Goal: Check status: Check status

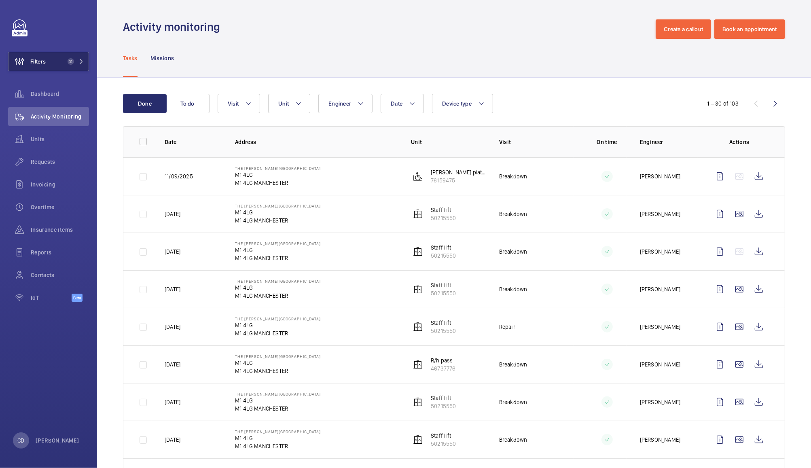
click at [68, 63] on span "2" at bounding box center [71, 61] width 6 height 6
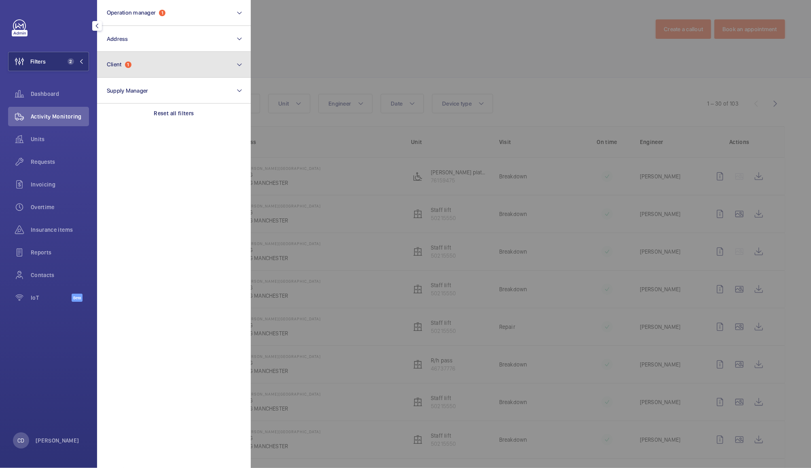
click at [159, 64] on button "Client 1" at bounding box center [174, 65] width 154 height 26
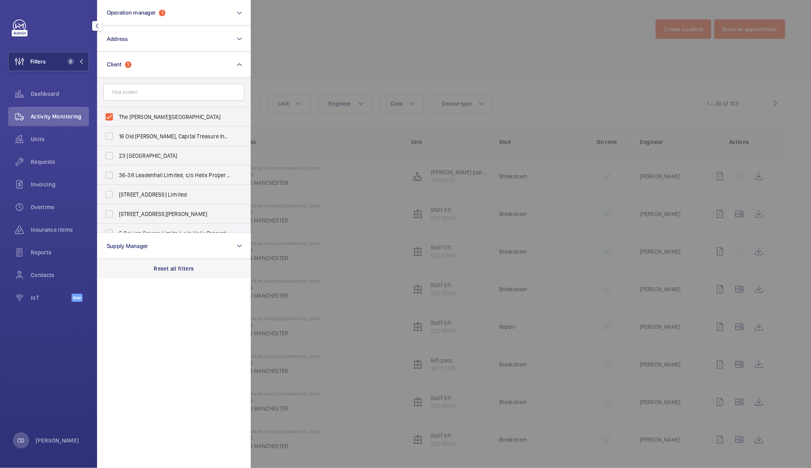
click at [182, 272] on p "Reset all filters" at bounding box center [174, 268] width 40 height 8
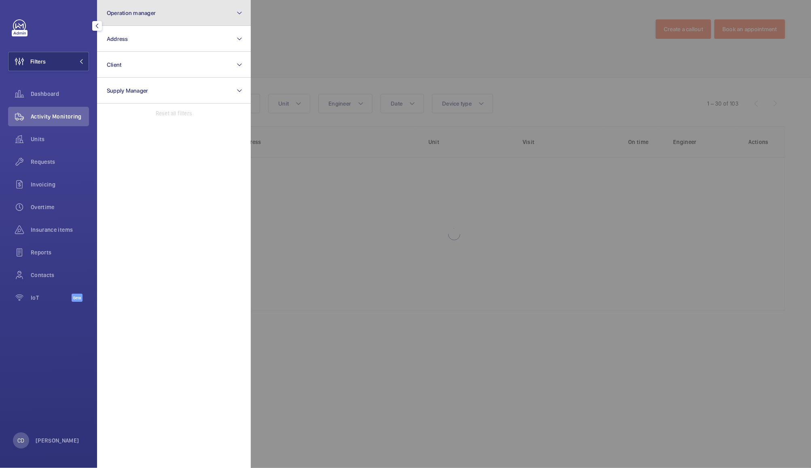
click at [189, 15] on button "Operation manager" at bounding box center [174, 13] width 154 height 26
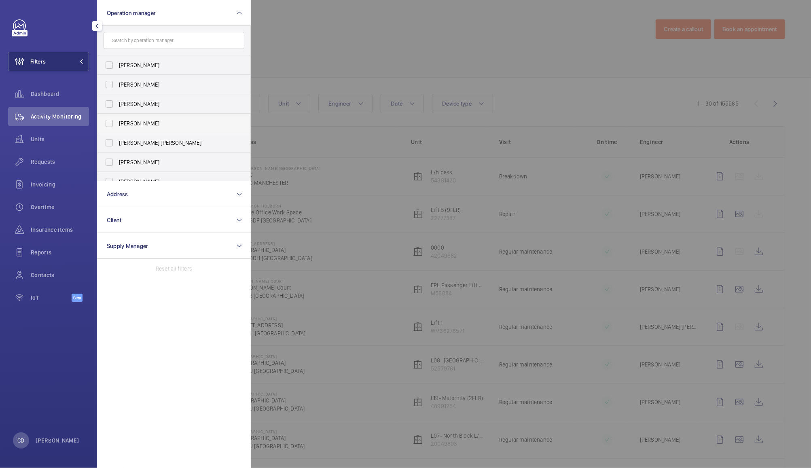
click at [145, 122] on span "[PERSON_NAME]" at bounding box center [174, 123] width 111 height 8
click at [117, 122] on input "[PERSON_NAME]" at bounding box center [109, 123] width 16 height 16
checkbox input "true"
click at [338, 42] on div at bounding box center [656, 234] width 811 height 468
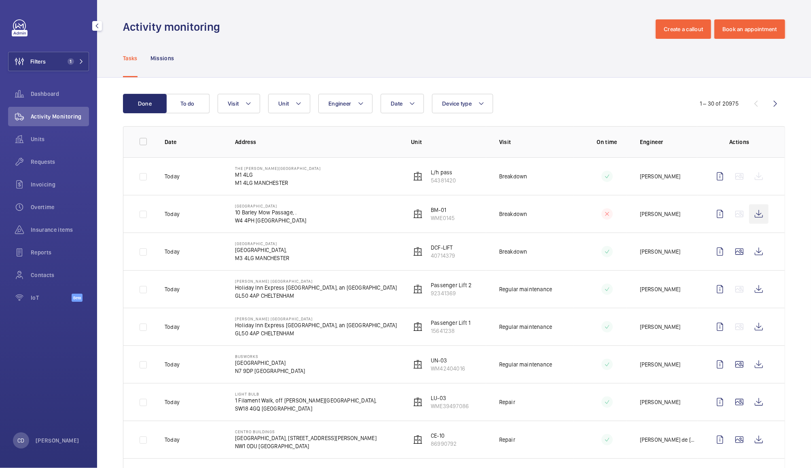
click at [568, 213] on wm-front-icon-button at bounding box center [758, 213] width 19 height 19
click at [568, 285] on wm-front-icon-button at bounding box center [758, 288] width 19 height 19
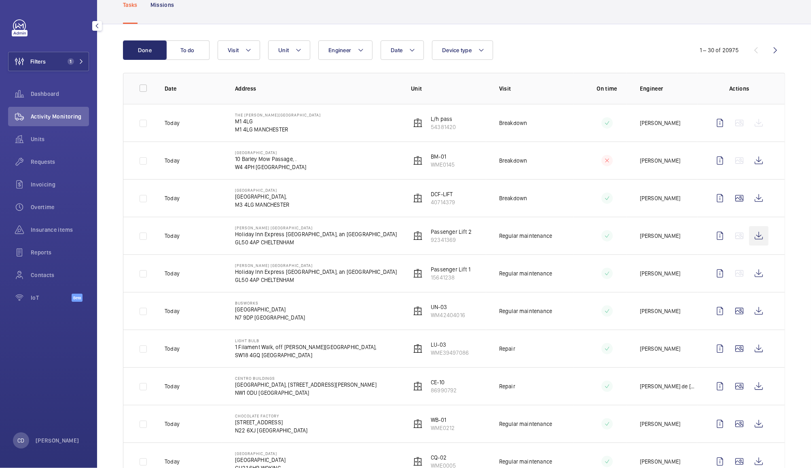
scroll to position [55, 0]
click at [568, 125] on wm-front-icon-button at bounding box center [719, 121] width 19 height 19
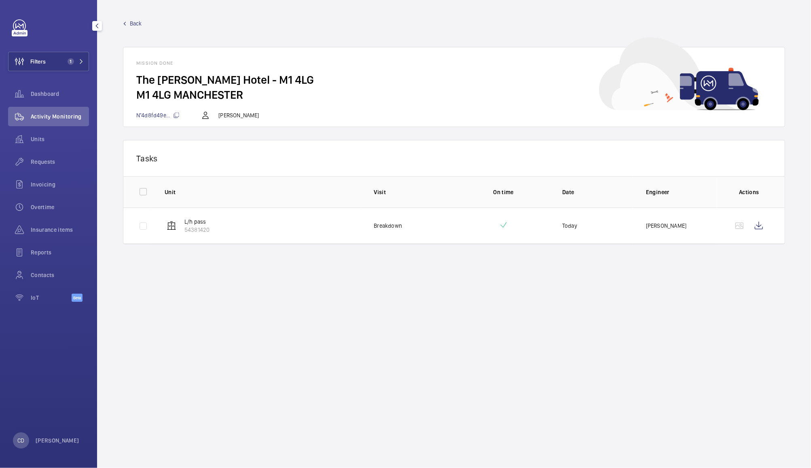
click at [532, 318] on wm-front-mission-details "Back Mission done The [PERSON_NAME] Hotel - M1 4LG M1 4LG MANCHESTER N°4d8fd49e…" at bounding box center [454, 234] width 714 height 468
click at [568, 225] on wm-front-icon-button at bounding box center [758, 225] width 19 height 19
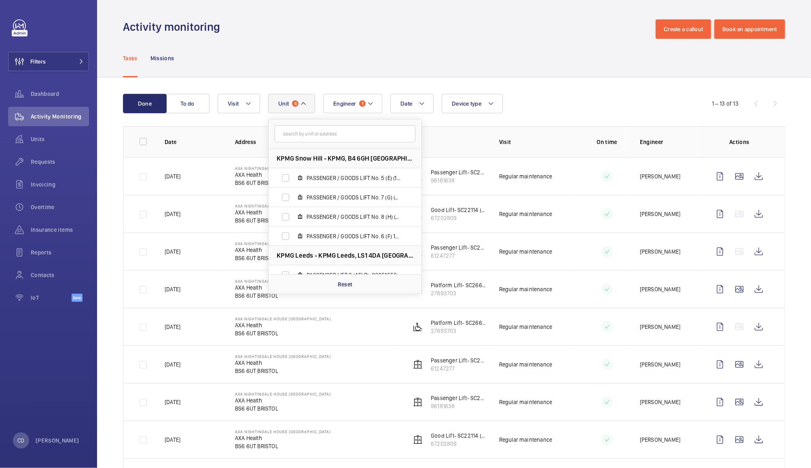
click at [459, 41] on div "Tasks Missions" at bounding box center [454, 58] width 662 height 38
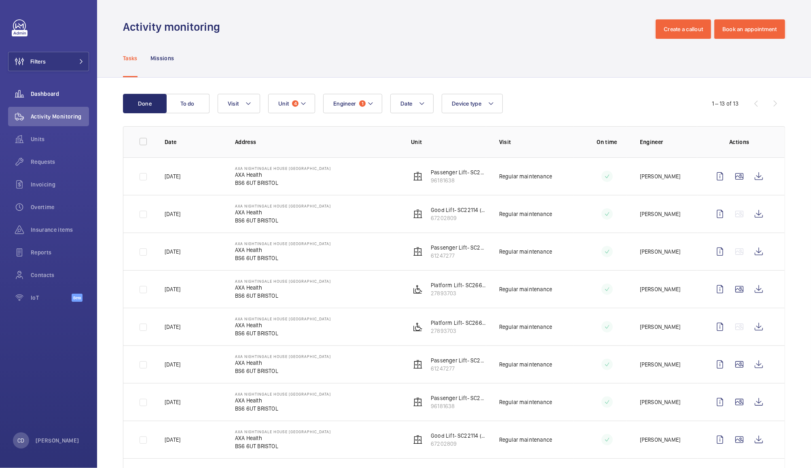
click at [47, 94] on span "Dashboard" at bounding box center [60, 94] width 58 height 8
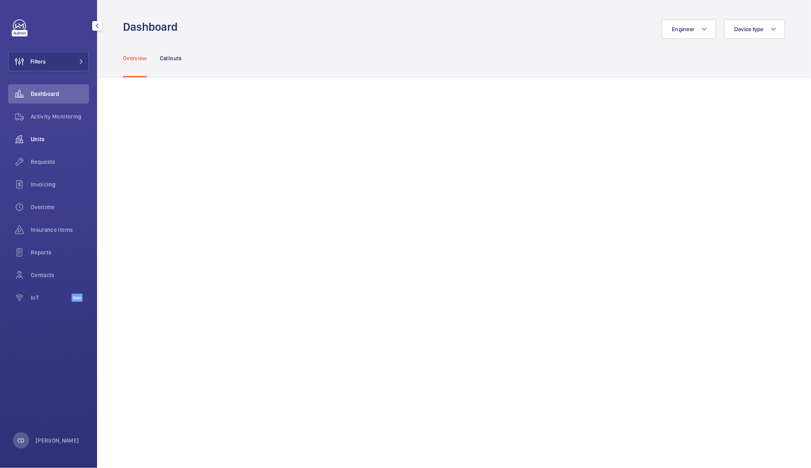
click at [26, 140] on wm-front-icon-button at bounding box center [19, 138] width 23 height 19
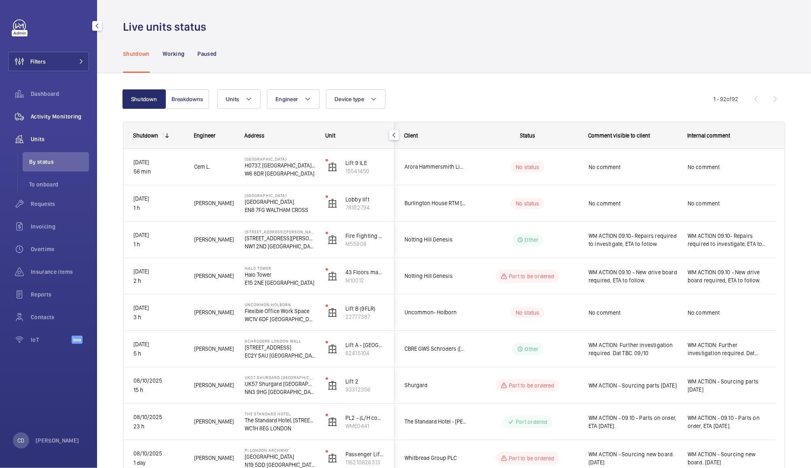
click at [61, 125] on div "Activity Monitoring" at bounding box center [48, 116] width 81 height 19
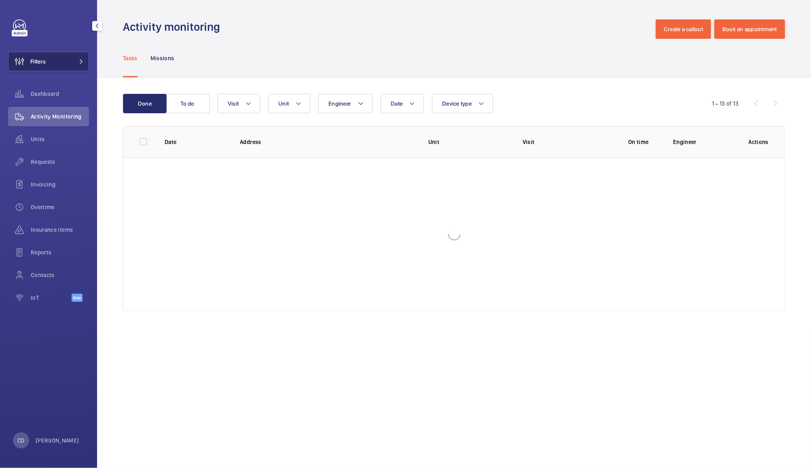
click at [63, 57] on button "Filters" at bounding box center [48, 61] width 81 height 19
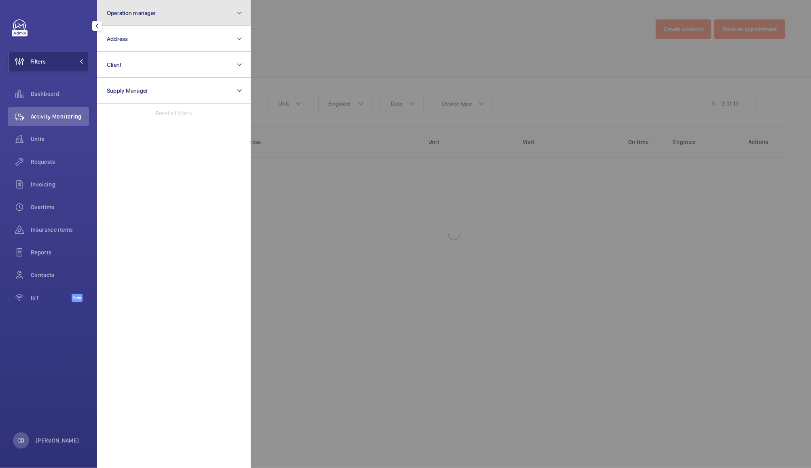
click at [155, 12] on button "Operation manager" at bounding box center [174, 13] width 154 height 26
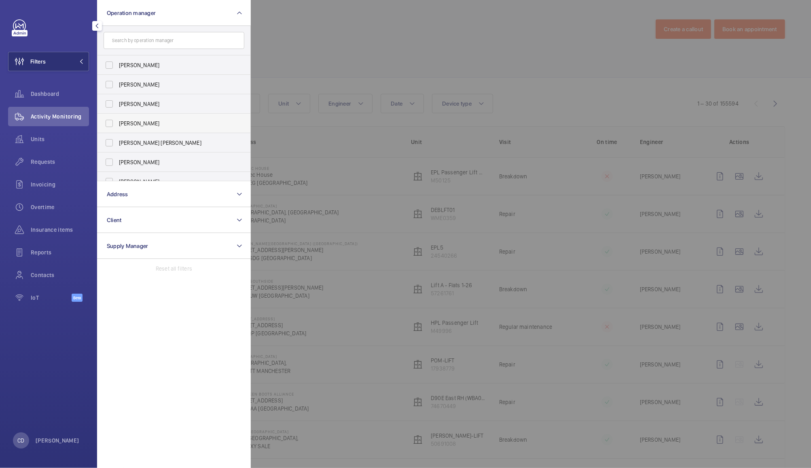
click at [137, 116] on label "[PERSON_NAME]" at bounding box center [167, 123] width 141 height 19
click at [117, 116] on input "[PERSON_NAME]" at bounding box center [109, 123] width 16 height 16
checkbox input "true"
click at [331, 40] on div at bounding box center [656, 234] width 811 height 468
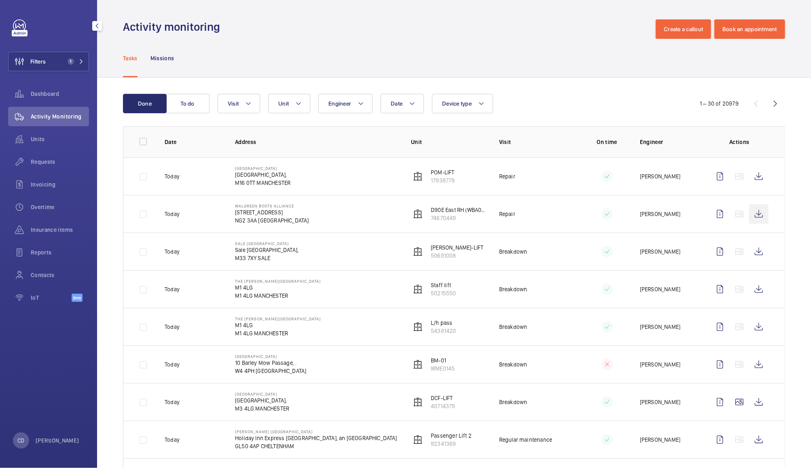
click at [751, 214] on wm-front-icon-button at bounding box center [758, 213] width 19 height 19
click at [43, 161] on span "Requests" at bounding box center [60, 162] width 58 height 8
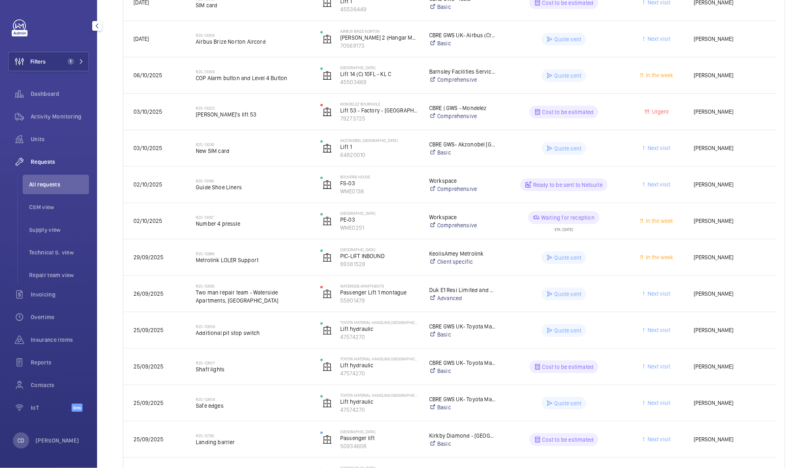
scroll to position [466, 0]
click at [611, 261] on wm-front-pills-cell "Quote sent" at bounding box center [564, 257] width 114 height 13
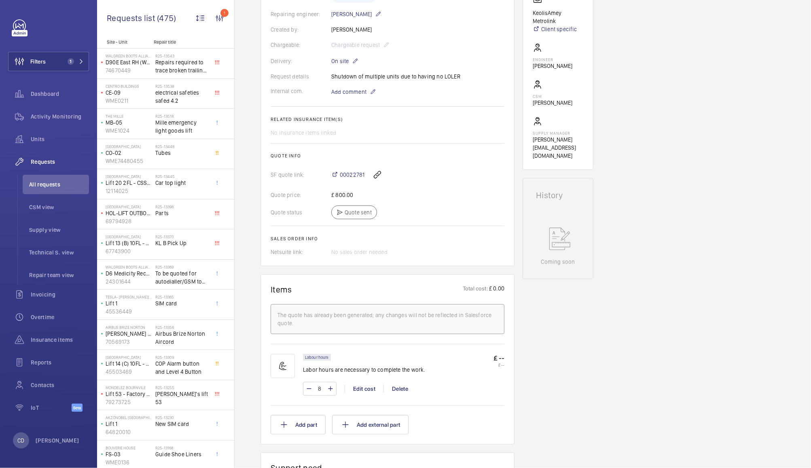
scroll to position [195, 0]
click at [351, 172] on span "00022781" at bounding box center [352, 173] width 25 height 8
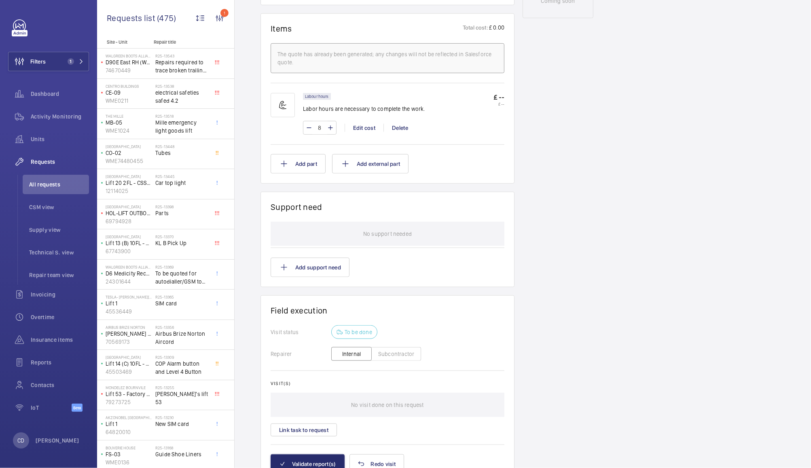
scroll to position [496, 0]
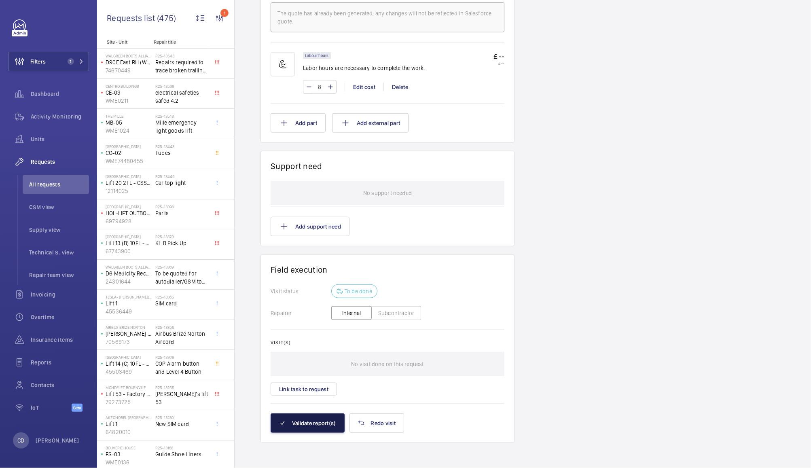
click at [304, 426] on button "Validate report(s)" at bounding box center [308, 422] width 74 height 19
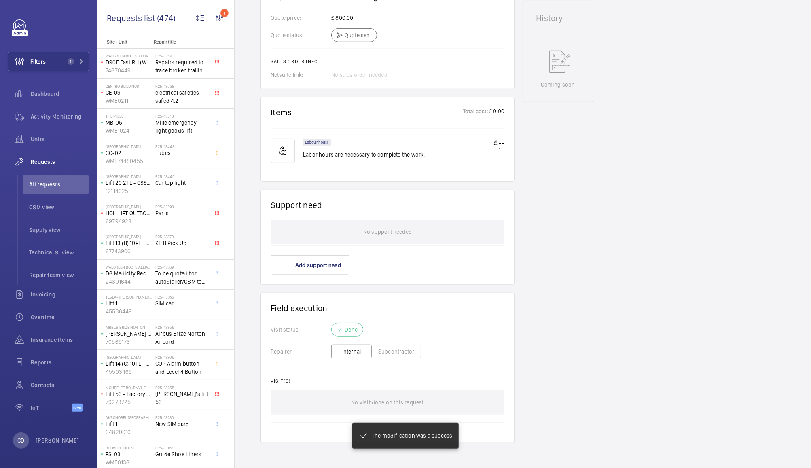
scroll to position [379, 0]
click at [40, 87] on div "Dashboard" at bounding box center [48, 93] width 81 height 19
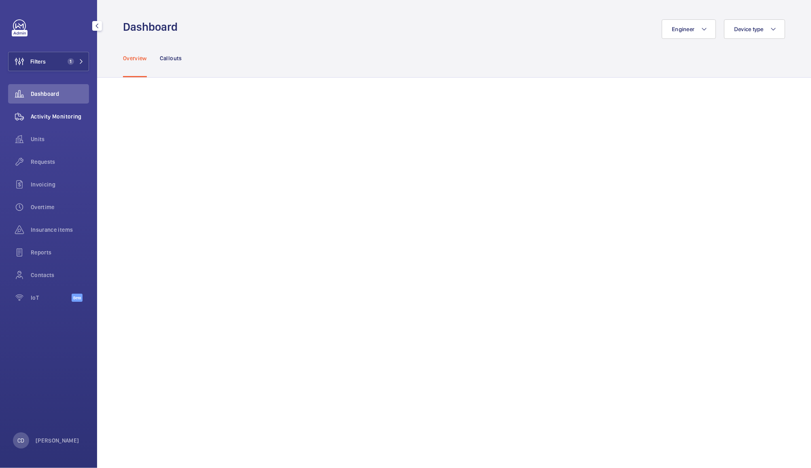
click at [54, 118] on span "Activity Monitoring" at bounding box center [60, 116] width 58 height 8
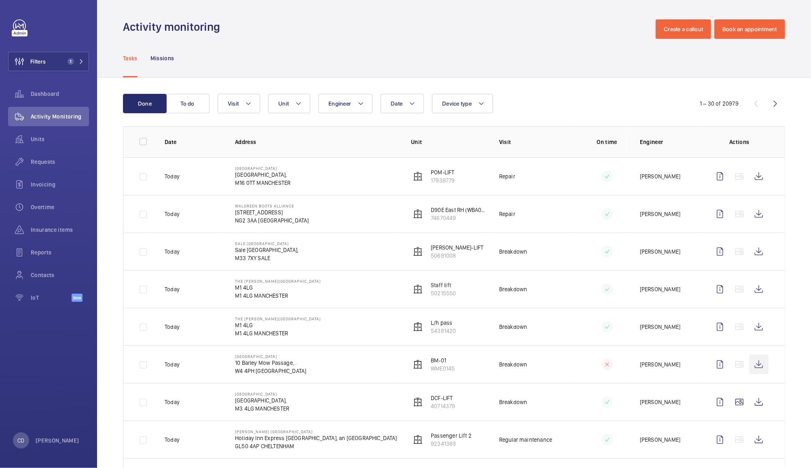
click at [751, 364] on wm-front-icon-button at bounding box center [758, 364] width 19 height 19
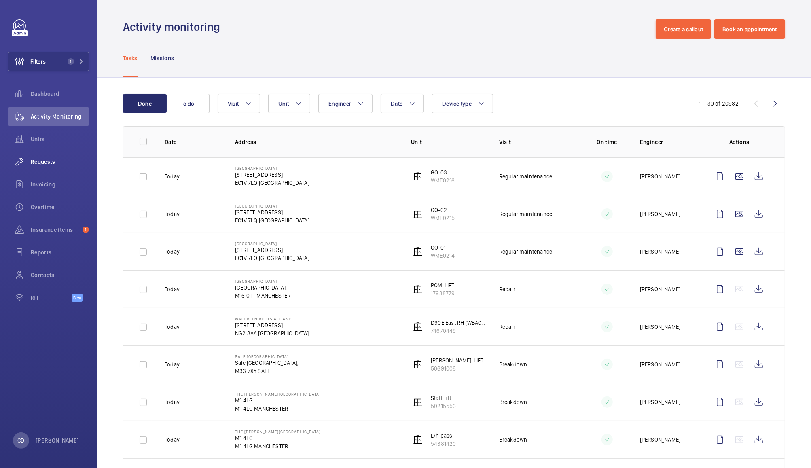
click at [44, 162] on span "Requests" at bounding box center [60, 162] width 58 height 8
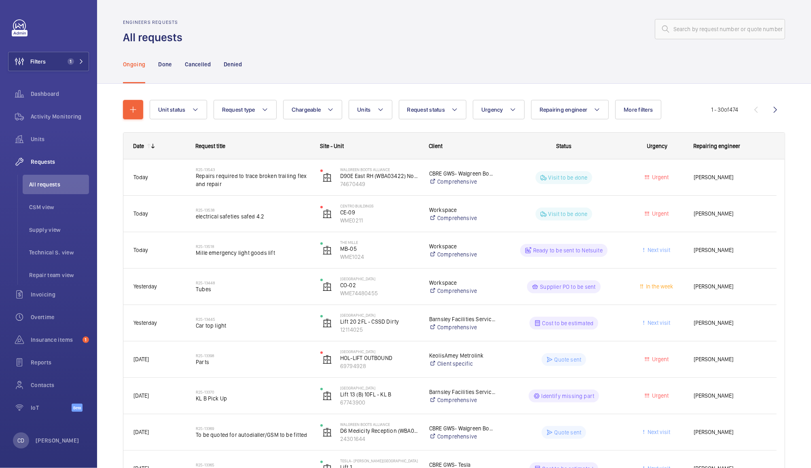
click at [624, 393] on div "Urgent" at bounding box center [652, 395] width 61 height 25
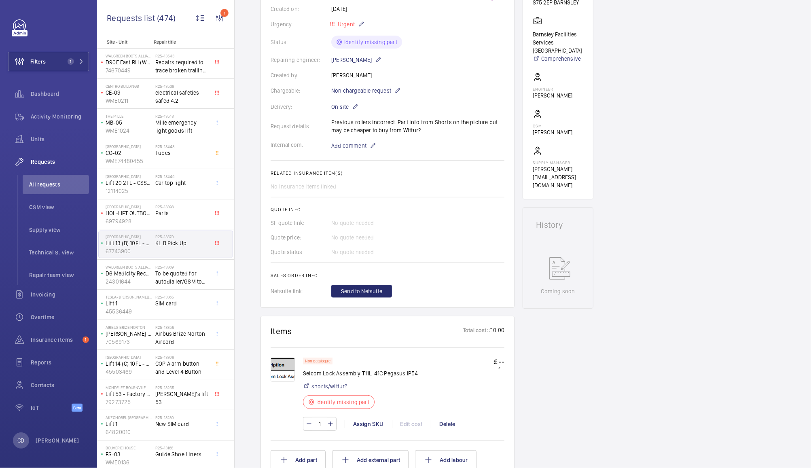
scroll to position [166, 0]
